Goal: Information Seeking & Learning: Check status

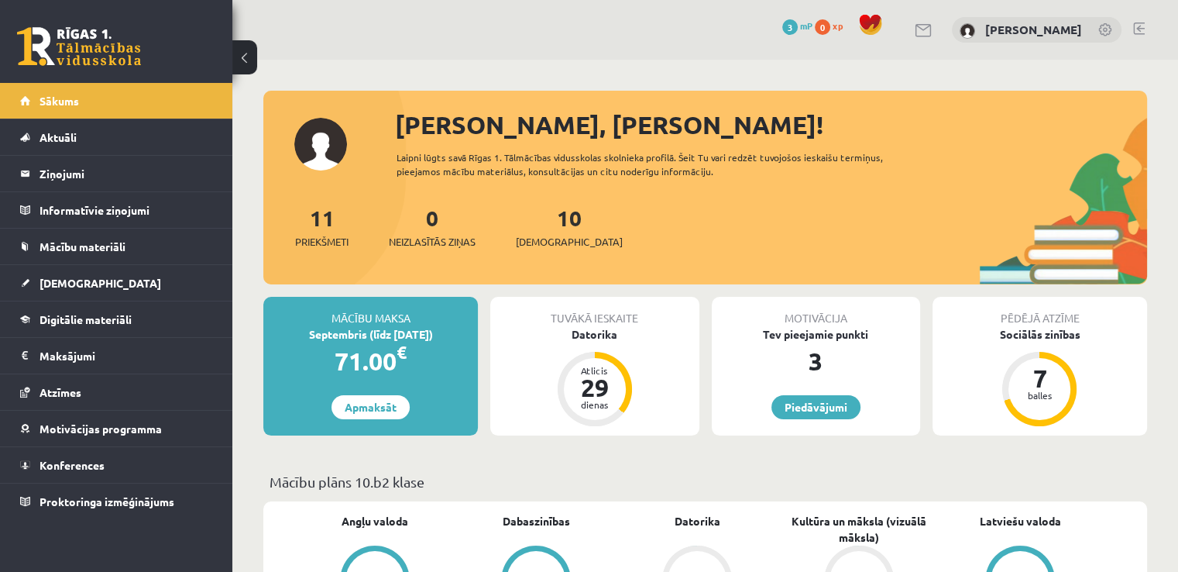
click at [933, 33] on link at bounding box center [924, 30] width 19 height 13
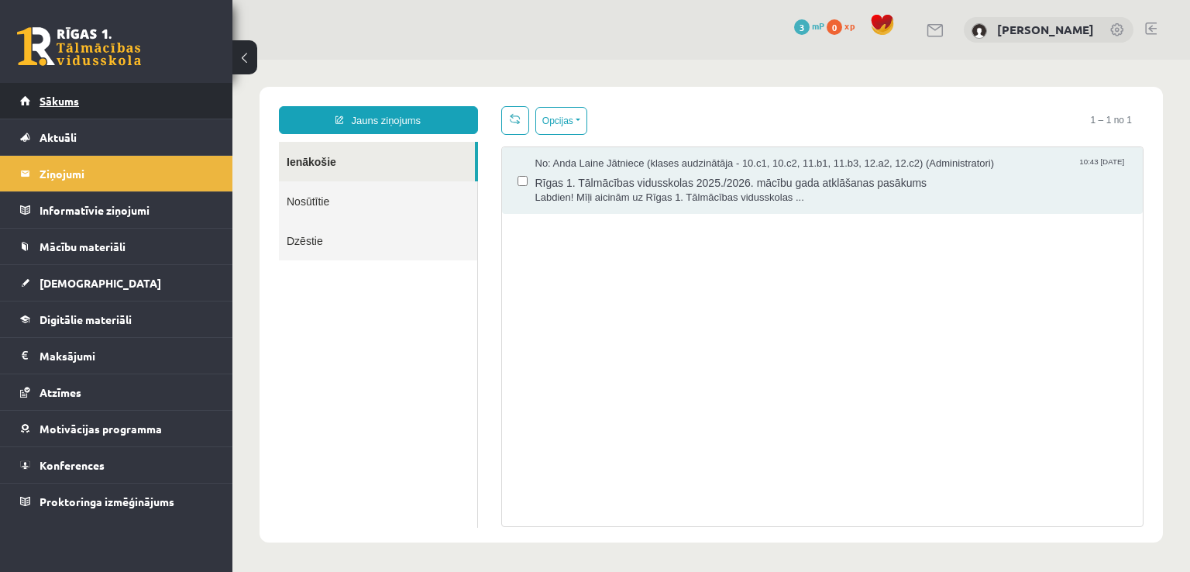
click at [84, 94] on link "Sākums" at bounding box center [116, 101] width 193 height 36
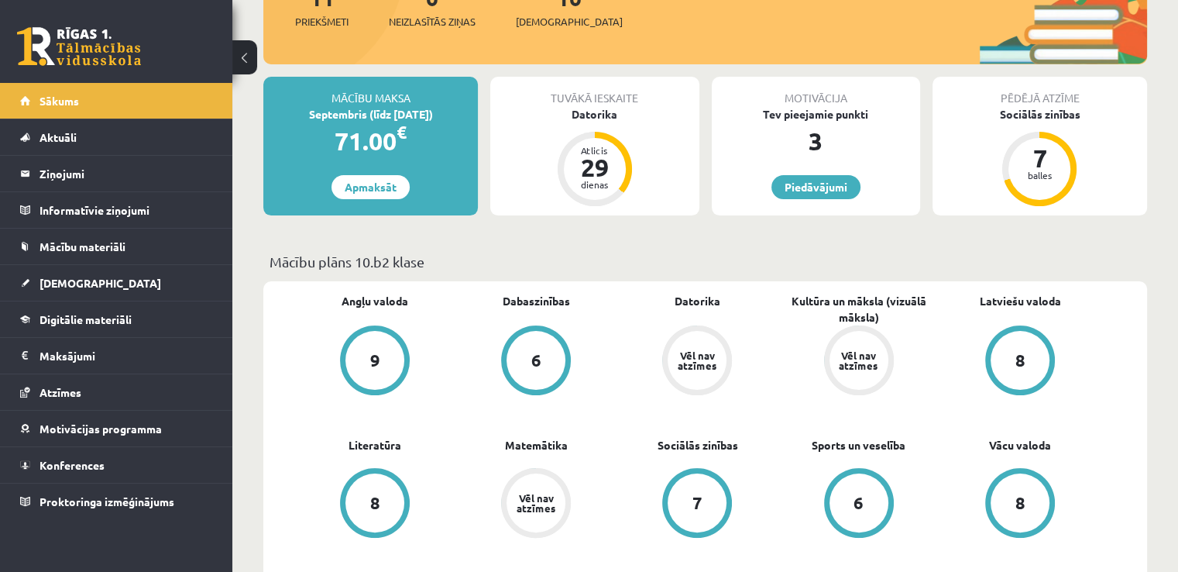
scroll to position [222, 0]
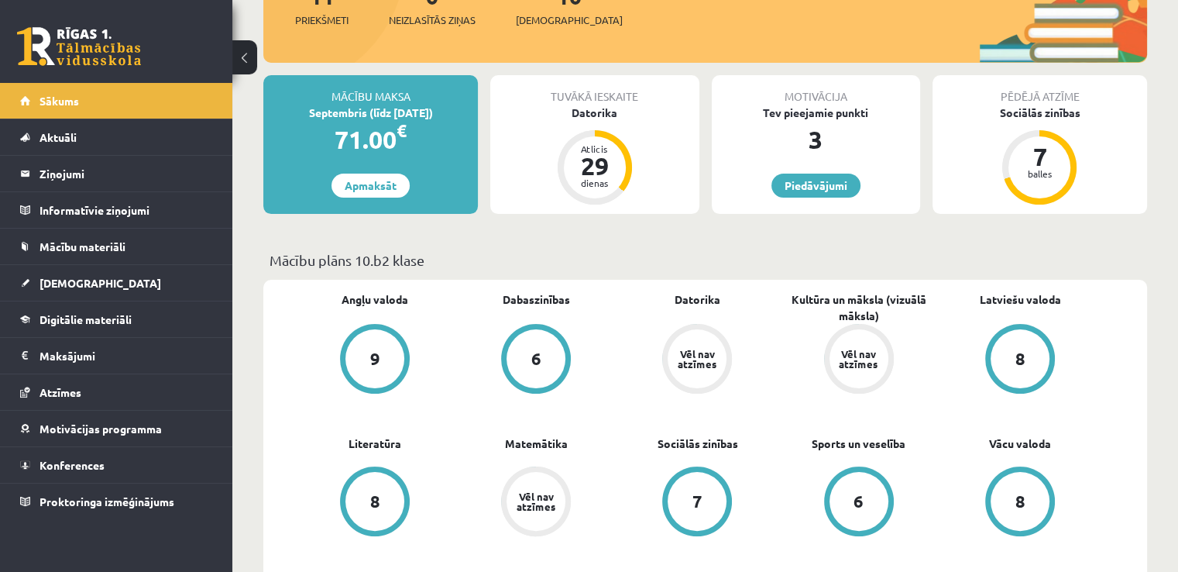
click at [840, 362] on div "Vēl nav atzīmes" at bounding box center [858, 359] width 43 height 20
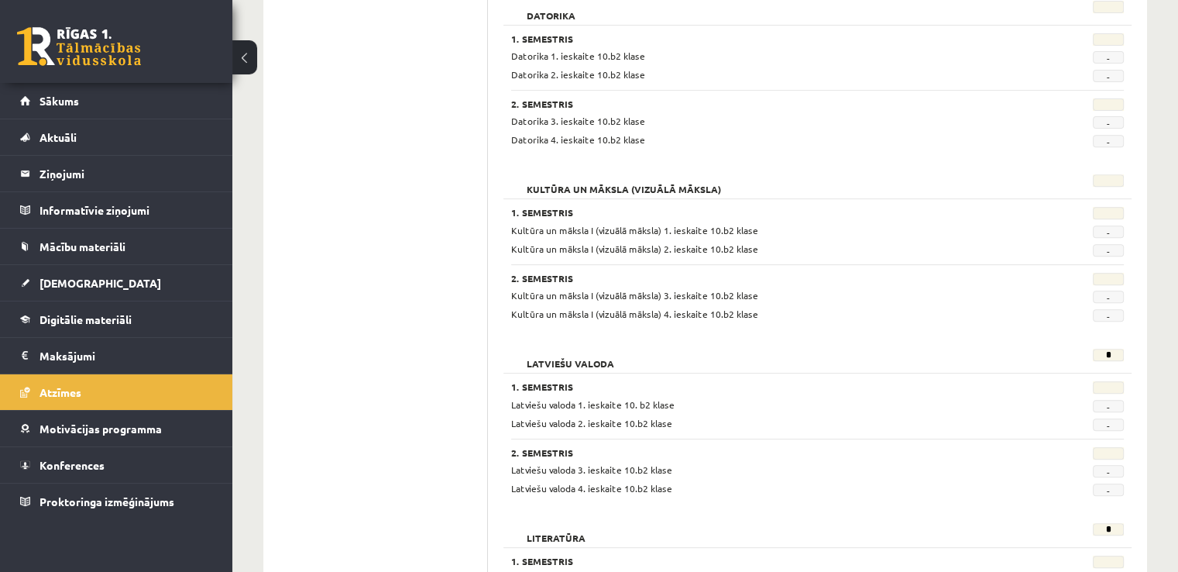
scroll to position [599, 0]
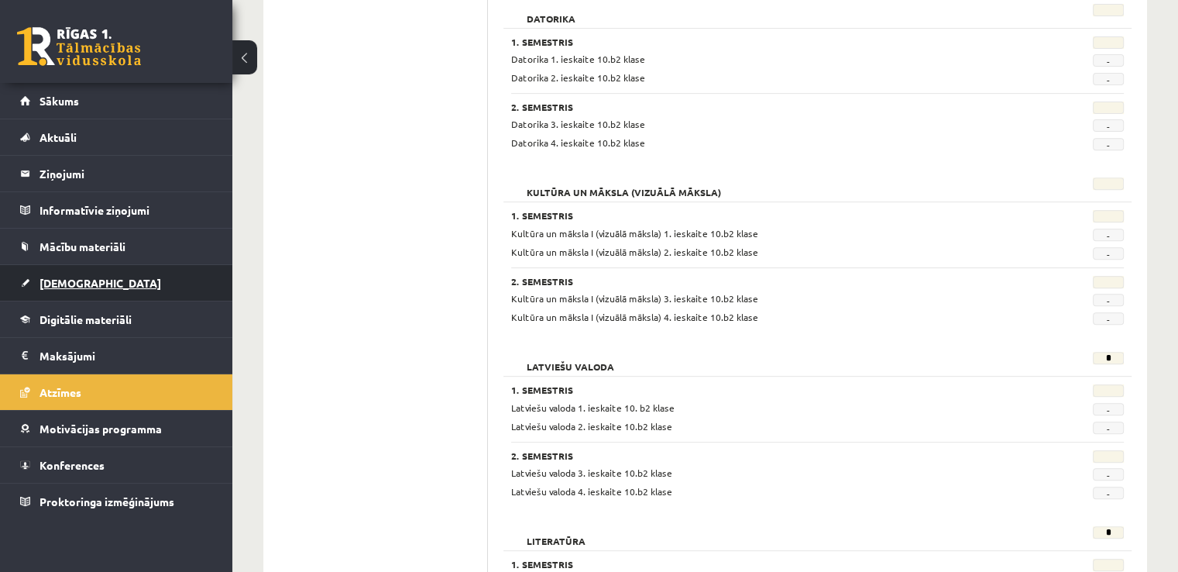
click at [55, 274] on link "[DEMOGRAPHIC_DATA]" at bounding box center [116, 283] width 193 height 36
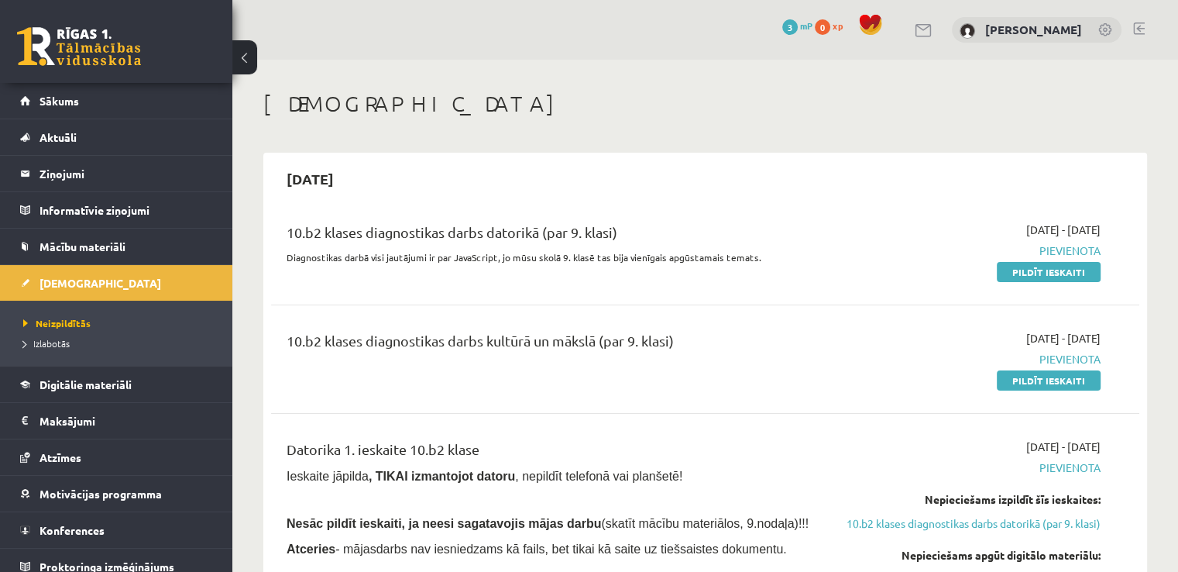
click at [812, 24] on span "mP" at bounding box center [806, 25] width 12 height 12
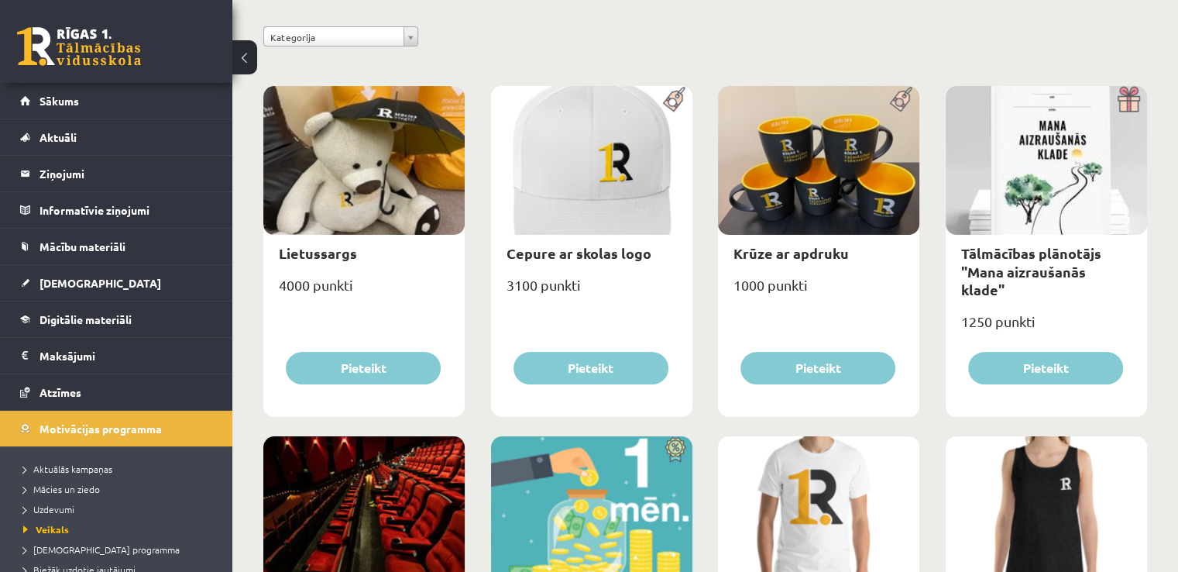
scroll to position [169, 0]
